Goal: Task Accomplishment & Management: Manage account settings

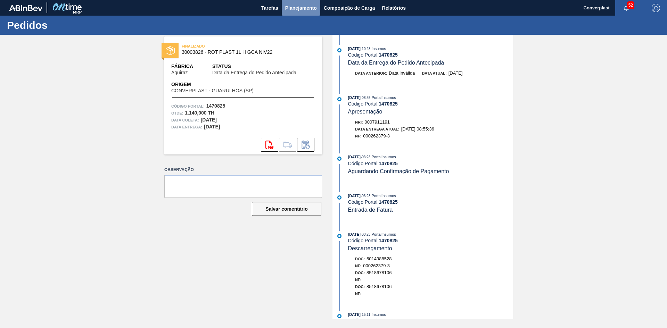
click at [296, 8] on font "Planejamento" at bounding box center [301, 8] width 32 height 6
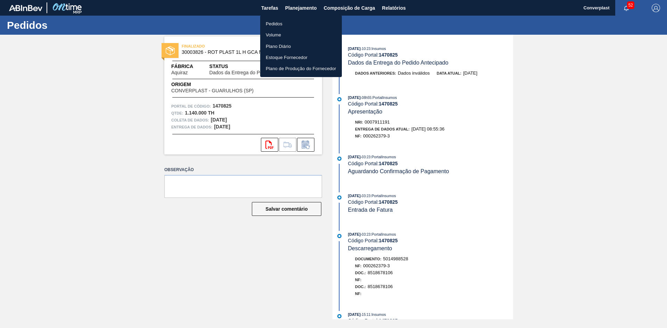
click at [283, 25] on li "Pedidos" at bounding box center [301, 23] width 82 height 11
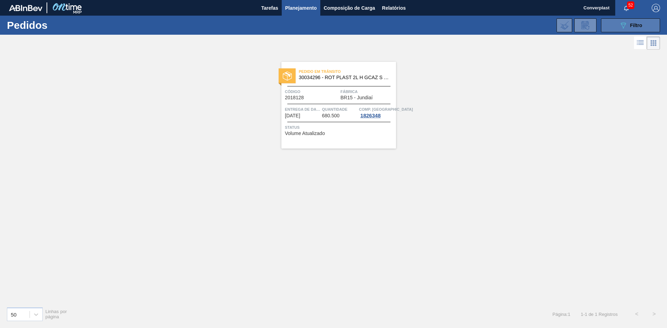
click at [621, 27] on icon "089F7B8B-B2A5-4AFE-B5C0-19BA573D28AC" at bounding box center [623, 25] width 8 height 8
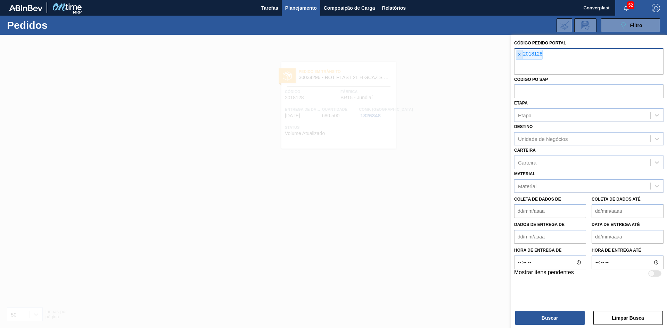
click at [518, 58] on span "×" at bounding box center [519, 54] width 7 height 9
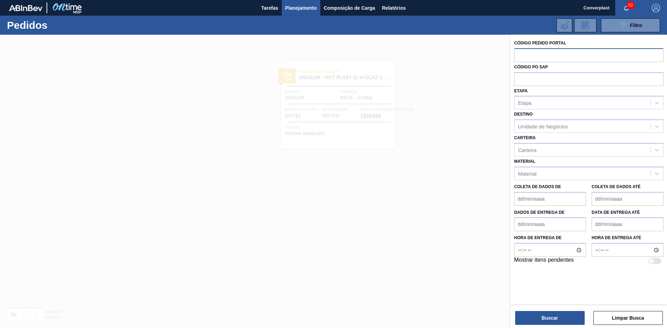
drag, startPoint x: 236, startPoint y: 140, endPoint x: 231, endPoint y: 145, distance: 6.9
click at [236, 140] on div at bounding box center [333, 199] width 667 height 328
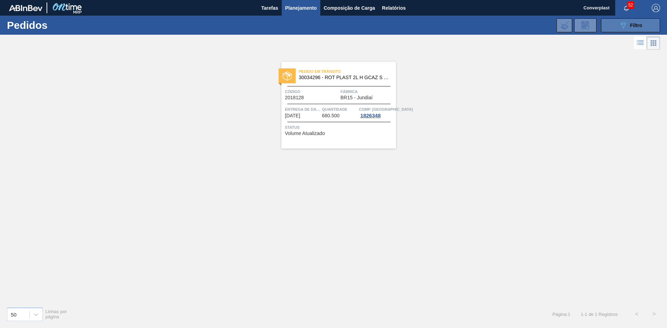
click at [613, 26] on button "089F7B8B-B2A5-4AFE-B5C0-19BA573D28AC Filtro" at bounding box center [630, 25] width 59 height 14
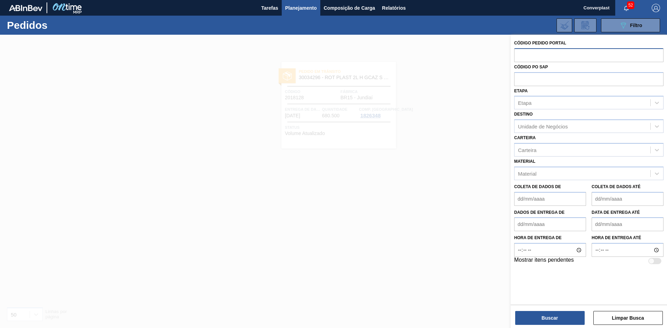
click at [525, 52] on input "text" at bounding box center [588, 54] width 149 height 13
paste input "2013857"
type input "2013857"
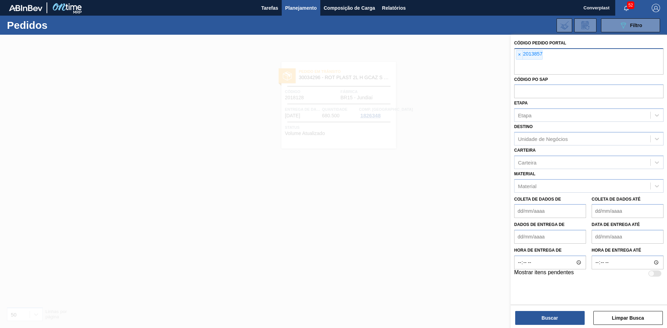
paste input "text"
click at [532, 313] on button "Buscar" at bounding box center [549, 318] width 69 height 14
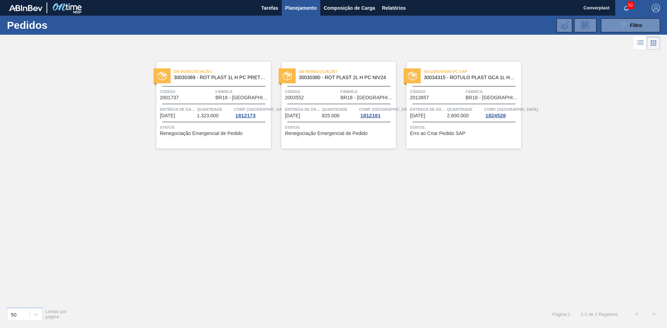
click at [232, 115] on div "Quantidade 1.323.000" at bounding box center [214, 112] width 35 height 13
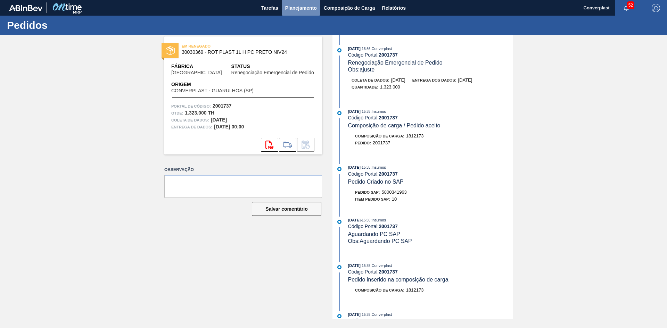
click at [302, 6] on font "Planejamento" at bounding box center [301, 8] width 32 height 6
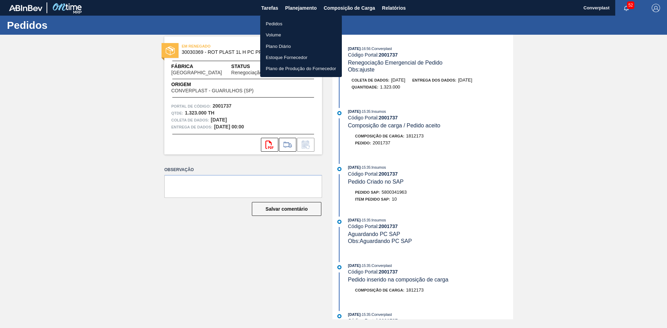
click at [281, 24] on font "Pedidos" at bounding box center [274, 23] width 17 height 5
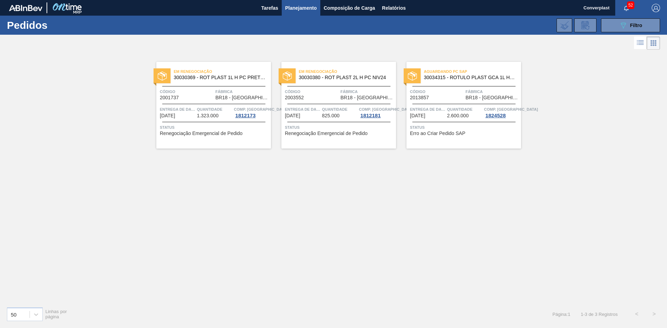
click at [361, 91] on span "Fábrica" at bounding box center [367, 91] width 54 height 7
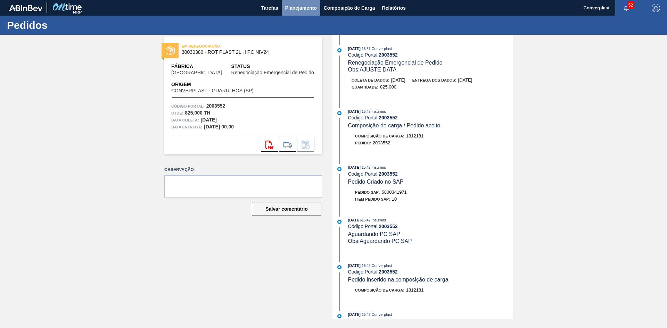
click at [295, 4] on font "Planejamento" at bounding box center [301, 8] width 32 height 8
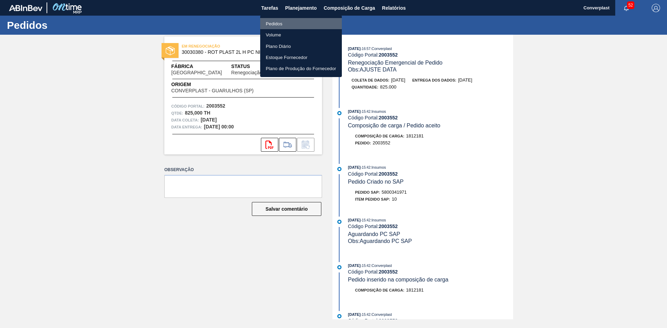
click at [283, 20] on li "Pedidos" at bounding box center [301, 23] width 82 height 11
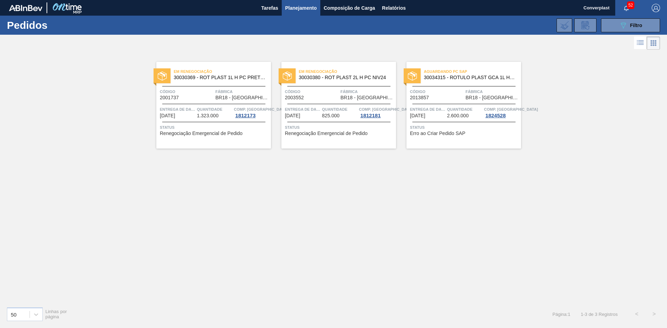
click at [462, 114] on font "2.600.000" at bounding box center [458, 116] width 22 height 6
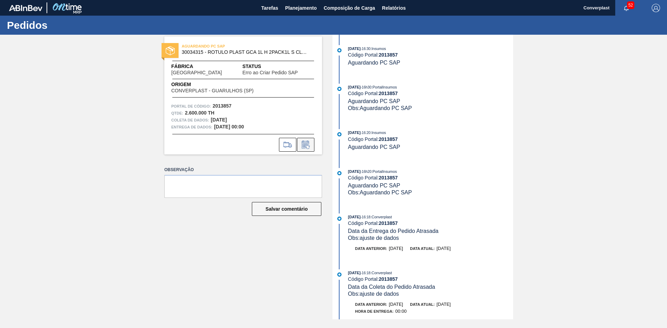
click at [308, 143] on icon at bounding box center [305, 145] width 11 height 8
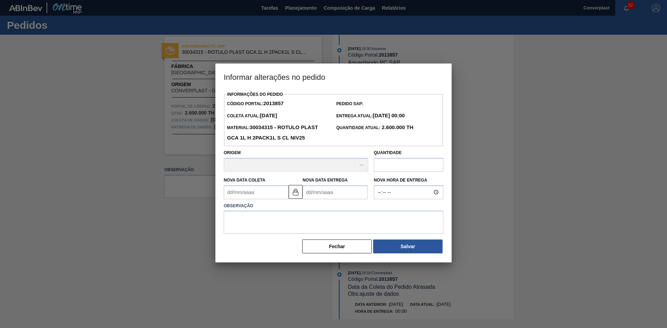
click at [312, 185] on div "Nova Data Entrega" at bounding box center [335, 187] width 65 height 24
click at [315, 195] on Entrega2013857 "Nova Data Entrega" at bounding box center [335, 192] width 65 height 14
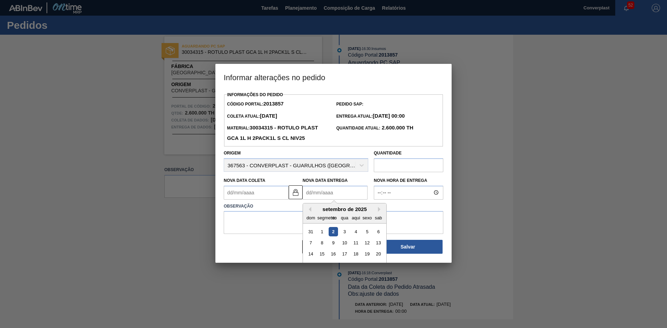
type Coleta2013857 "[DATE]"
type Entrega2013857 "2"
type Coleta2013857 "[DATE]"
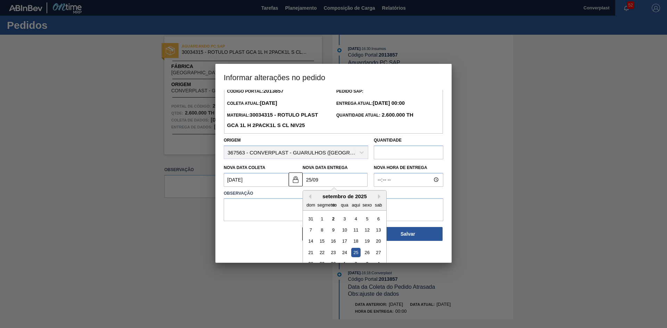
scroll to position [23, 0]
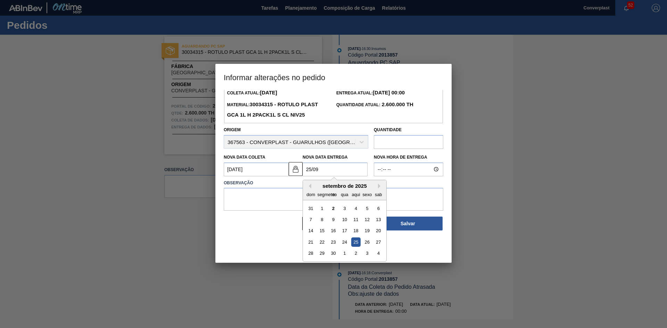
click at [353, 243] on font "25" at bounding box center [355, 242] width 5 height 5
type Entrega2013857 "[DATE]"
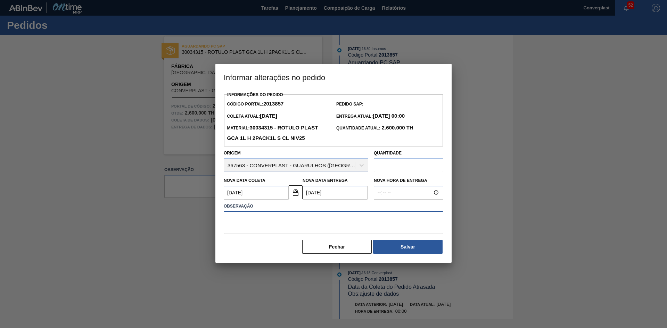
click at [246, 221] on textarea at bounding box center [334, 222] width 220 height 23
type textarea "ajuste data"
click at [389, 246] on button "Salvar" at bounding box center [407, 247] width 69 height 14
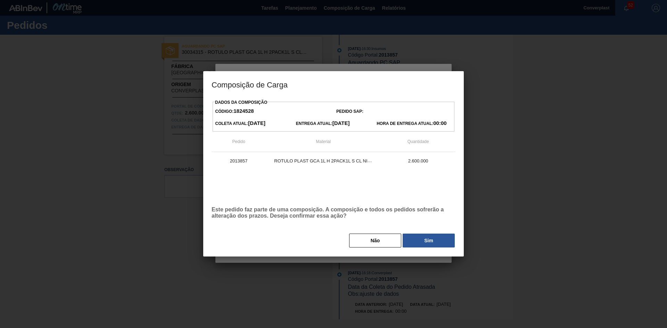
drag, startPoint x: 421, startPoint y: 237, endPoint x: 421, endPoint y: 242, distance: 4.5
click at [421, 239] on button "Sim" at bounding box center [429, 241] width 52 height 14
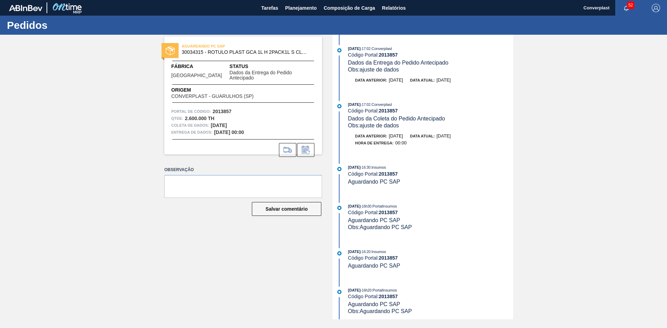
click at [251, 95] on div "AGUARDANDO PC SAP 30034315 - ROTULO PLAST GCA 1L H 2PACK1L S CL NIV25 Fábrica […" at bounding box center [243, 95] width 158 height 118
click at [282, 249] on div "AGUARDANDO PC SAP 30034315 - ROTULO PLAST GCA 1L H 2PACK1L S CL NIV25 Fábrica […" at bounding box center [238, 177] width 168 height 285
click at [298, 4] on font "Planejamento" at bounding box center [301, 8] width 32 height 8
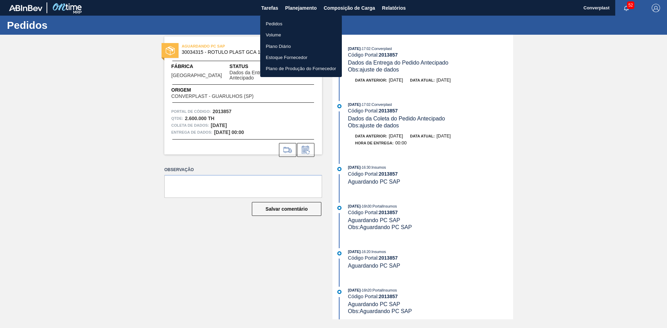
click at [279, 16] on ul "Pedidos Volume Plano Diário Estoque Fornecedor Plano de Produção do Fornecedor" at bounding box center [301, 46] width 82 height 62
click at [281, 26] on font "Pedidos" at bounding box center [274, 23] width 17 height 5
